Goal: Task Accomplishment & Management: Manage account settings

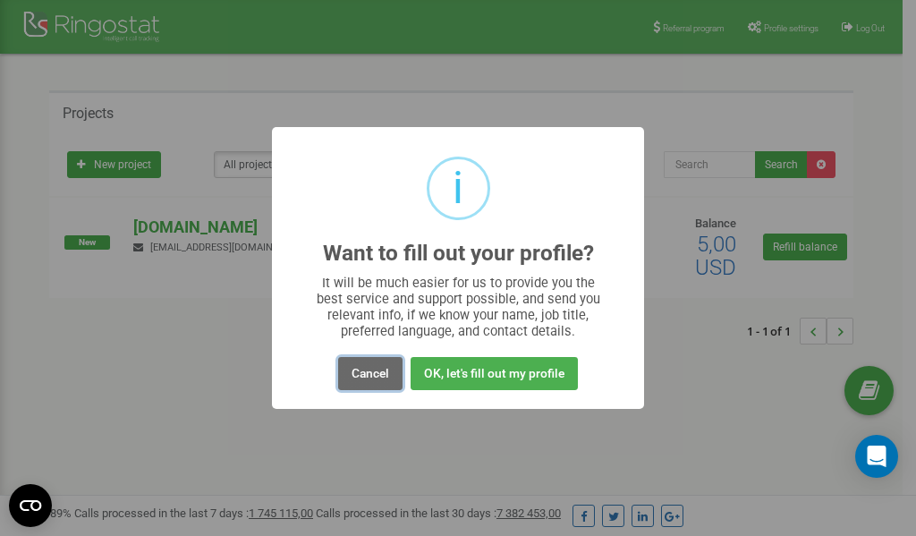
click at [375, 375] on button "Cancel" at bounding box center [370, 373] width 64 height 33
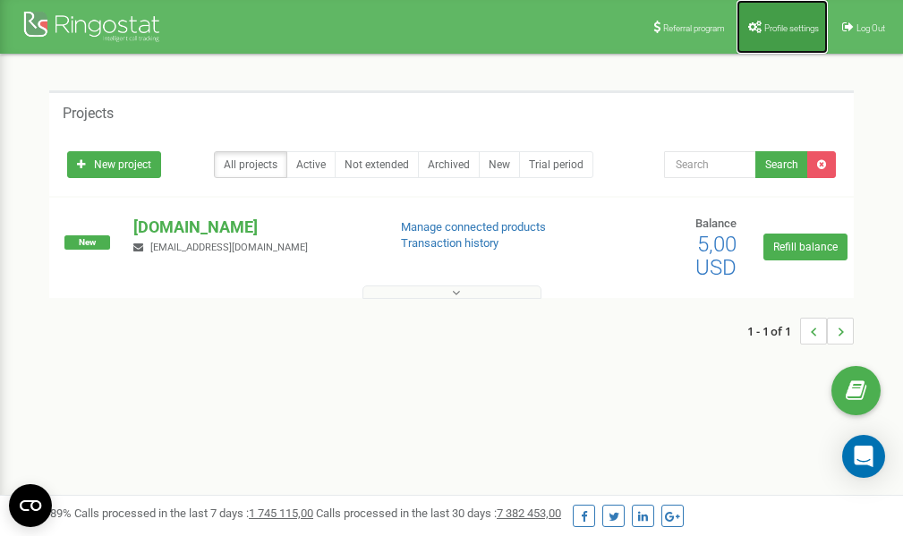
click at [785, 33] on link "Profile settings" at bounding box center [782, 27] width 91 height 54
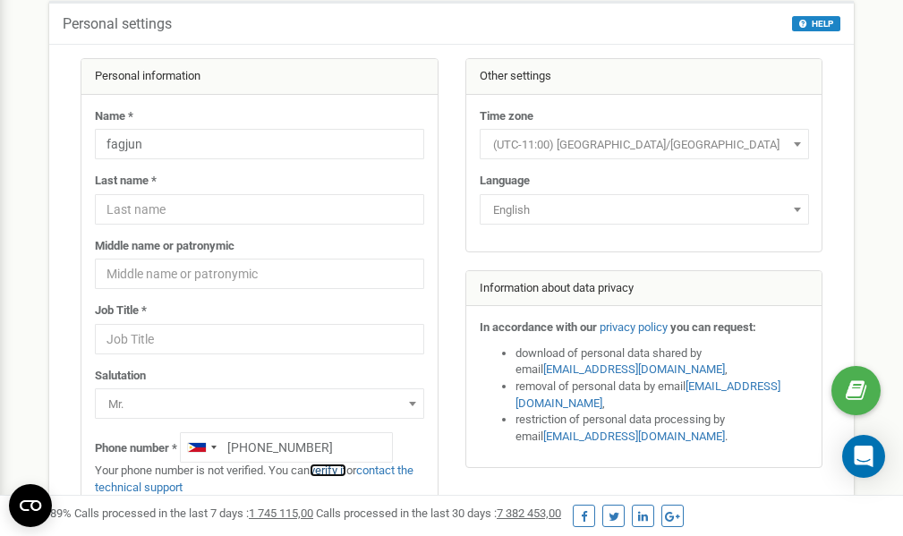
click at [337, 471] on link "verify it" at bounding box center [328, 470] width 37 height 13
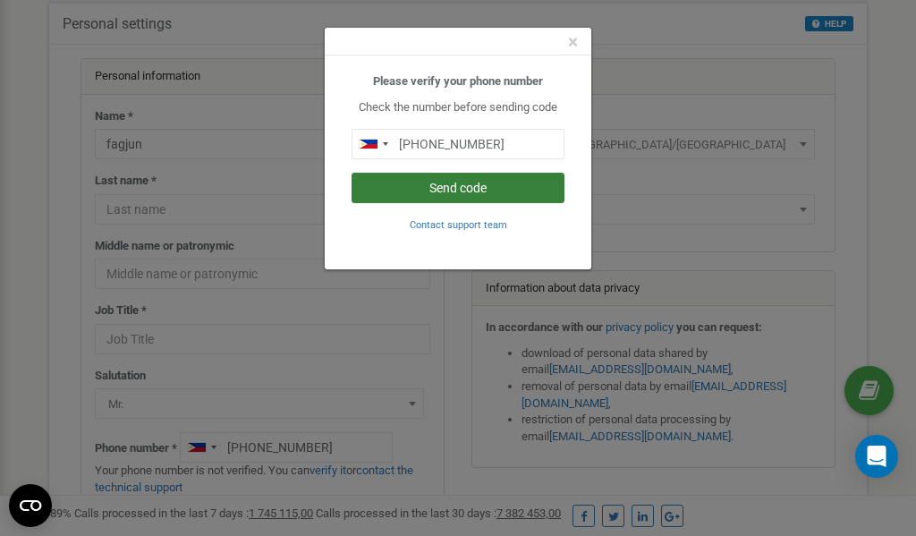
click at [447, 186] on button "Send code" at bounding box center [458, 188] width 213 height 30
